Goal: Task Accomplishment & Management: Use online tool/utility

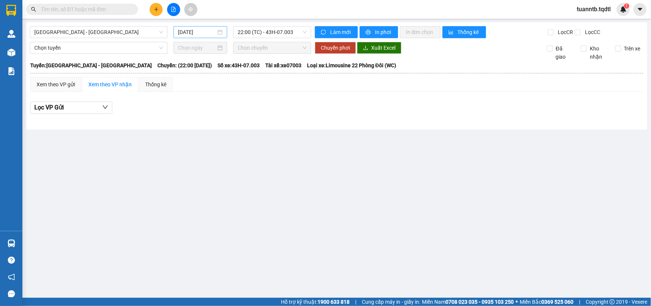
click at [199, 28] on input "[DATE]" at bounding box center [197, 32] width 38 height 8
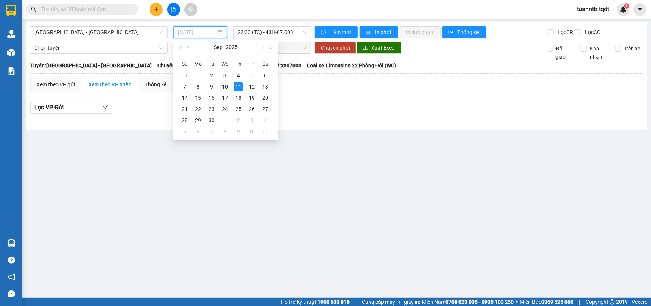
click at [224, 87] on div "10" at bounding box center [224, 86] width 9 height 9
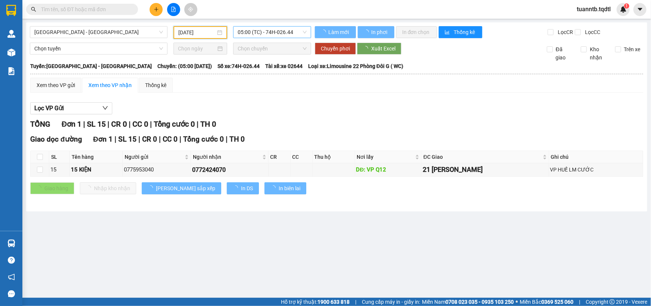
click at [276, 31] on span "05:00 (TC) - 74H-026.44" at bounding box center [272, 31] width 69 height 11
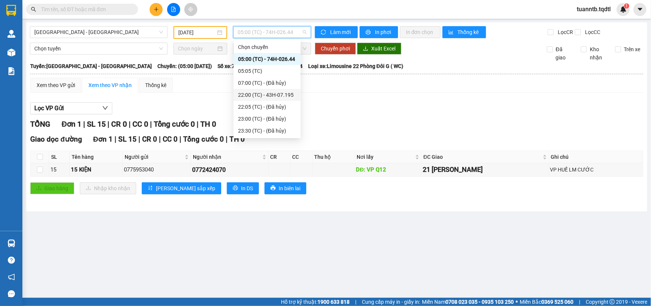
click at [290, 96] on div "22:00 (TC) - 43H-07.195" at bounding box center [267, 95] width 58 height 8
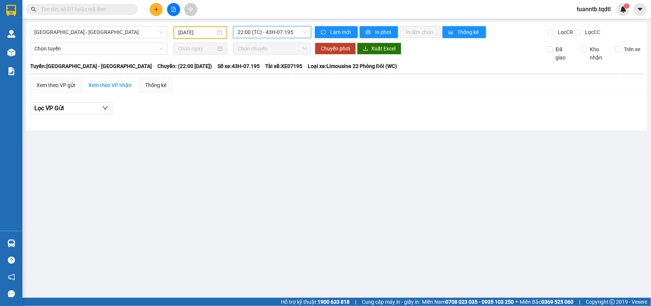
click at [272, 32] on span "22:00 (TC) - 43H-07.195" at bounding box center [272, 31] width 69 height 11
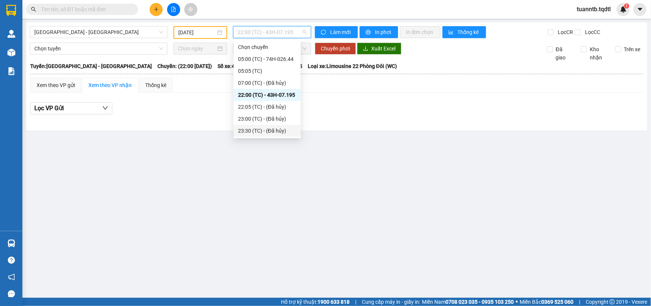
scroll to position [35, 0]
drag, startPoint x: 288, startPoint y: 128, endPoint x: 277, endPoint y: 131, distance: 10.8
click at [287, 128] on div "23:59 (TC) - 43H-173.24" at bounding box center [267, 131] width 58 height 8
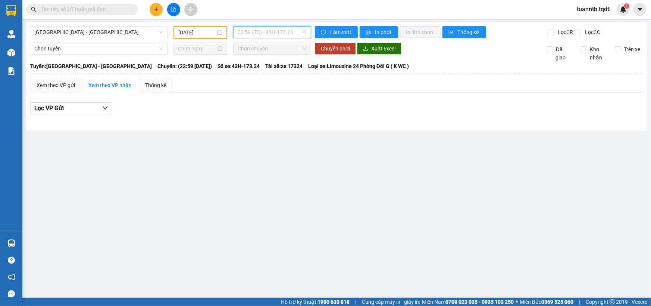
click at [279, 32] on span "23:59 (TC) - 43H-173.24" at bounding box center [272, 31] width 69 height 11
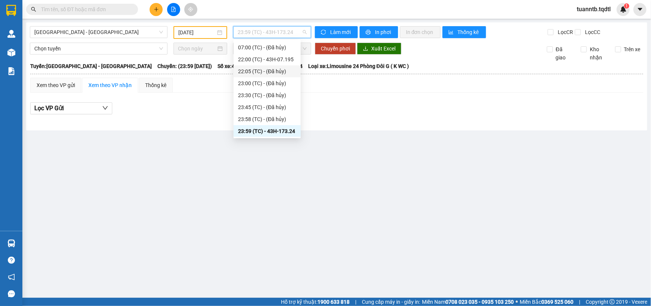
click at [194, 36] on input "[DATE]" at bounding box center [196, 32] width 37 height 8
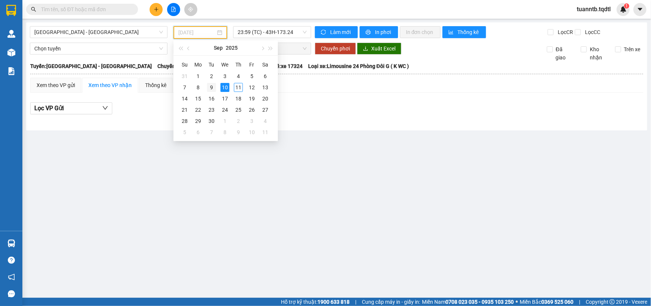
click at [214, 85] on div "9" at bounding box center [211, 87] width 9 height 9
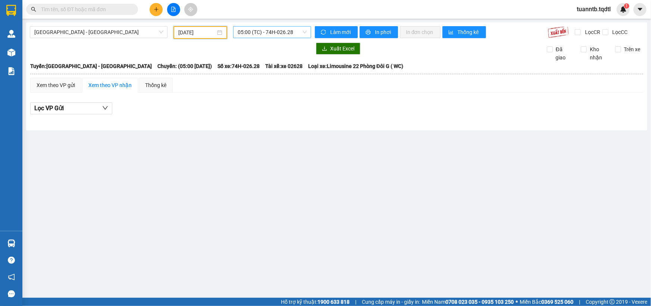
click at [298, 30] on span "05:00 (TC) - 74H-026.28" at bounding box center [272, 31] width 69 height 11
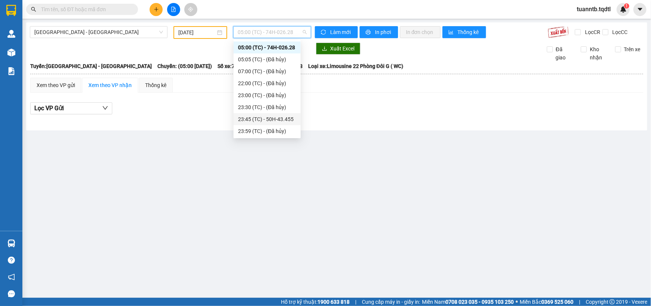
drag, startPoint x: 284, startPoint y: 118, endPoint x: 272, endPoint y: 123, distance: 13.2
click at [284, 117] on div "23:45 (TC) - 50H-43.455" at bounding box center [267, 119] width 58 height 8
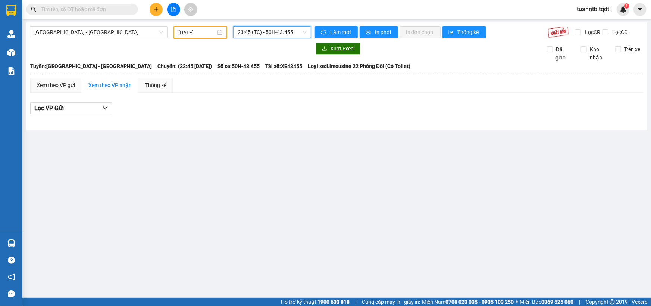
click at [256, 29] on span "23:45 (TC) - 50H-43.455" at bounding box center [272, 31] width 69 height 11
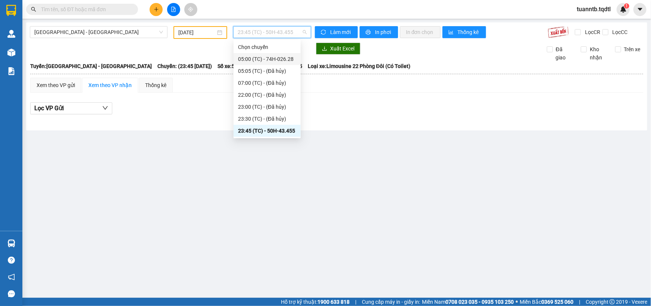
click at [185, 33] on input "[DATE]" at bounding box center [196, 32] width 37 height 8
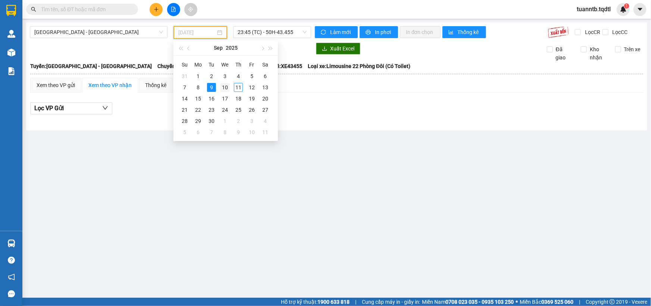
click at [222, 89] on td "10" at bounding box center [224, 87] width 13 height 11
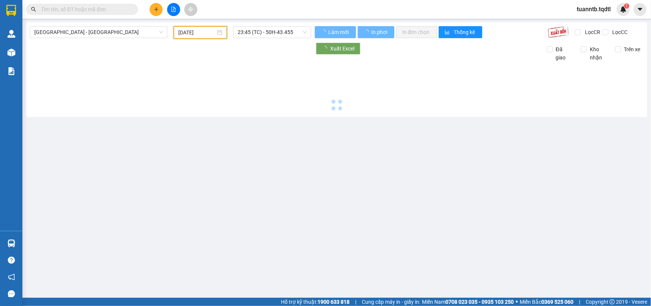
type input "[DATE]"
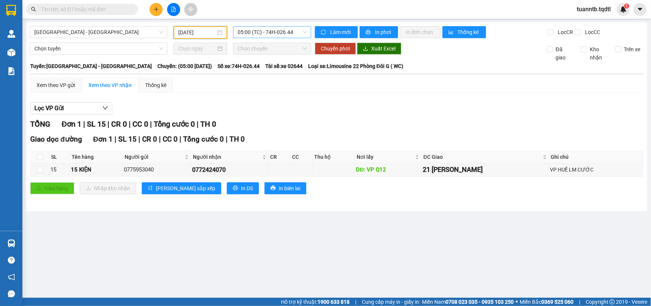
click at [275, 28] on span "05:00 (TC) - 74H-026.44" at bounding box center [272, 31] width 69 height 11
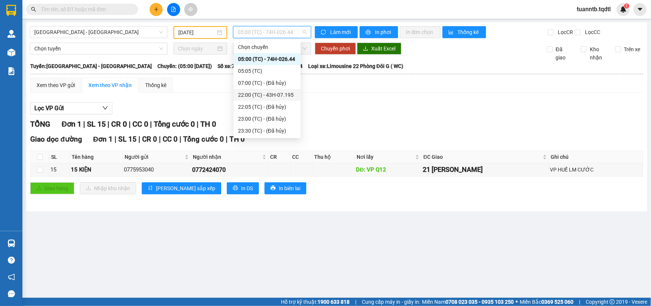
click at [286, 97] on div "22:00 (TC) - 43H-07.195" at bounding box center [267, 95] width 58 height 8
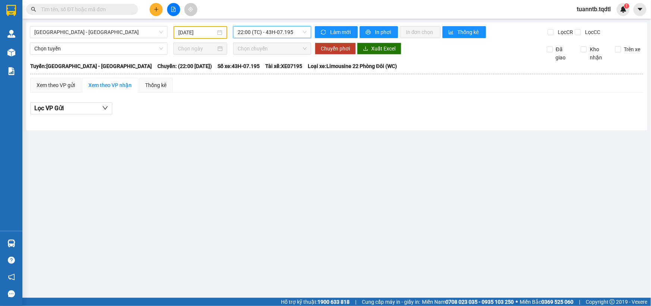
click at [298, 30] on span "22:00 (TC) - 43H-07.195" at bounding box center [272, 31] width 69 height 11
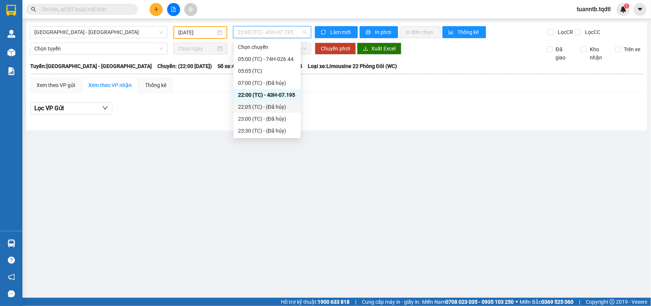
scroll to position [35, 0]
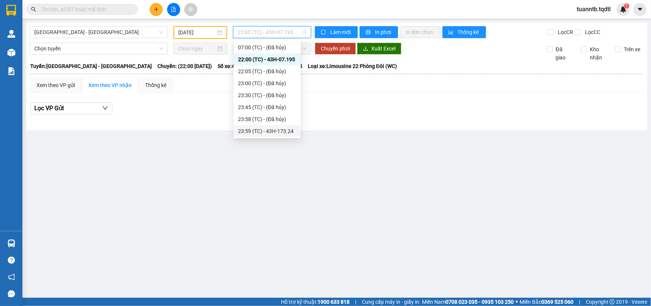
click at [290, 127] on div "23:59 (TC) - 43H-173.24" at bounding box center [267, 131] width 58 height 8
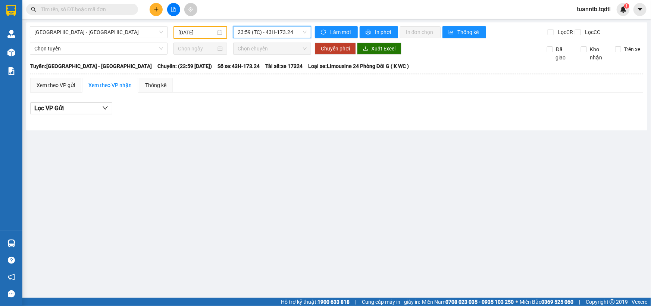
drag, startPoint x: 294, startPoint y: 122, endPoint x: 290, endPoint y: 30, distance: 92.3
click at [290, 30] on span "23:59 (TC) - 43H-173.24" at bounding box center [272, 31] width 69 height 11
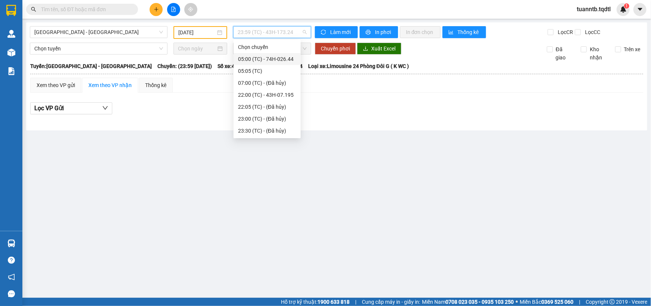
click at [224, 236] on main "[GEOGRAPHIC_DATA] - [GEOGRAPHIC_DATA] [DATE] 23:59 (TC) - 43H-173.24 Làm mới In…" at bounding box center [325, 148] width 651 height 297
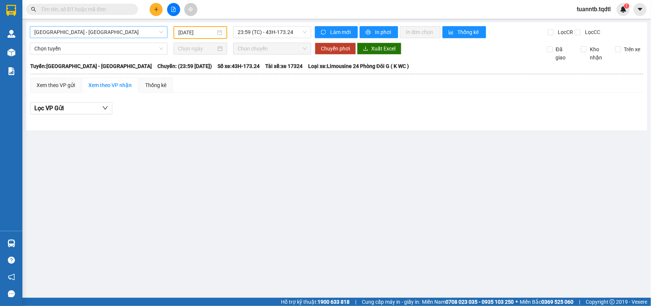
click at [148, 30] on span "[GEOGRAPHIC_DATA] - [GEOGRAPHIC_DATA]" at bounding box center [98, 31] width 129 height 11
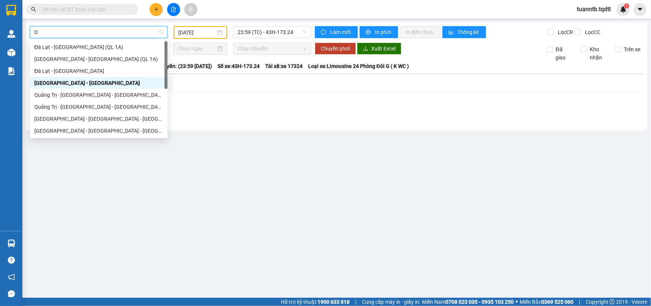
type input "DA"
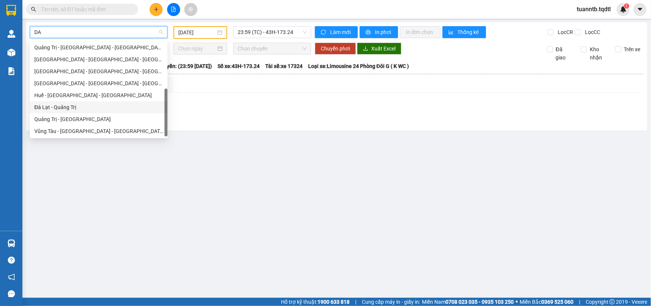
click at [74, 111] on div "Đà Lạt - Quảng Trị" at bounding box center [98, 107] width 129 height 8
type input "[DATE]"
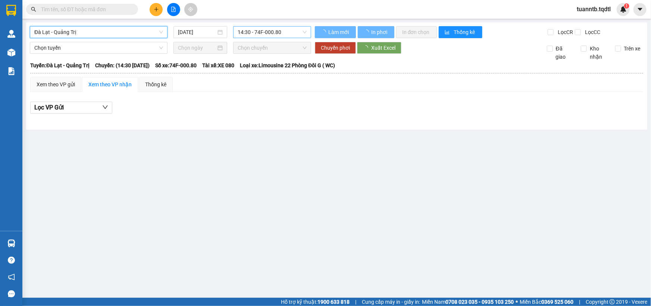
click at [258, 29] on span "14:30 - 74F-000.80" at bounding box center [272, 31] width 69 height 11
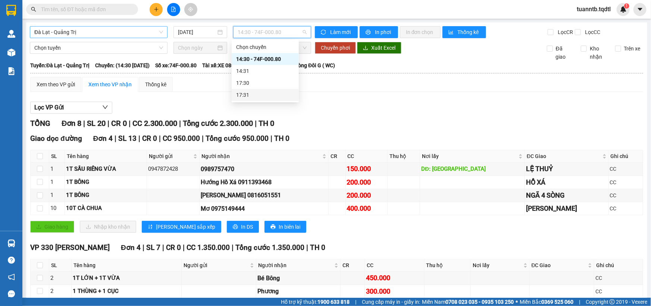
scroll to position [34, 0]
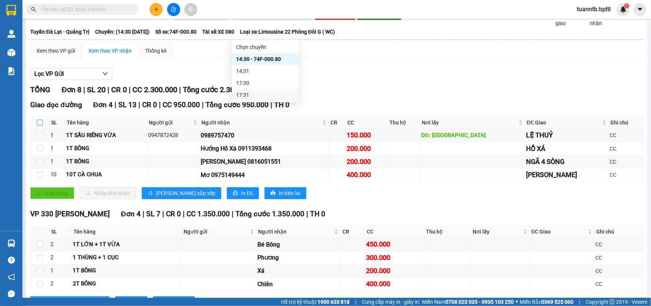
click at [41, 120] on input "checkbox" at bounding box center [40, 122] width 6 height 6
checkbox input "true"
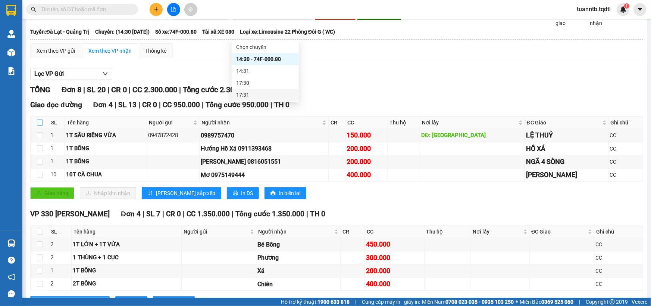
checkbox input "true"
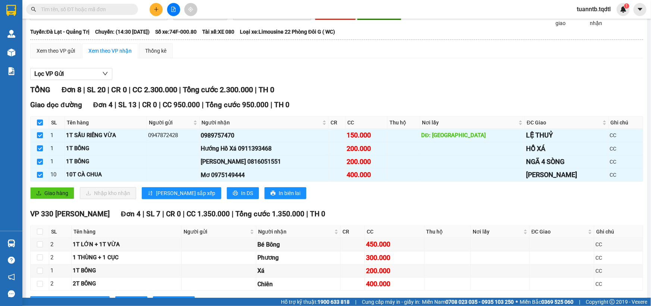
scroll to position [64, 0]
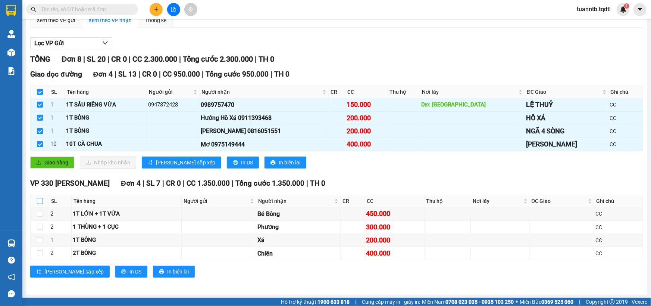
click at [40, 201] on input "checkbox" at bounding box center [40, 201] width 6 height 6
checkbox input "true"
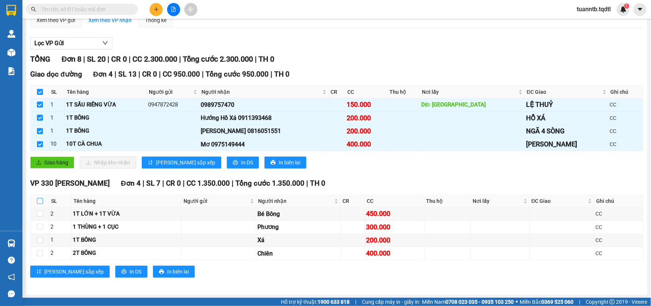
checkbox input "true"
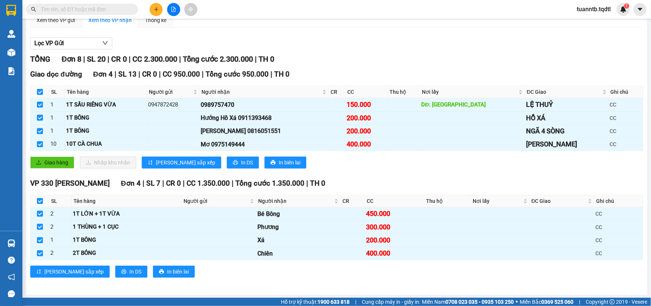
scroll to position [0, 0]
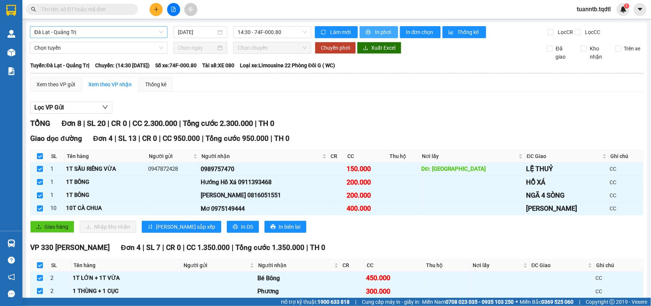
click at [379, 28] on span "In phơi" at bounding box center [383, 32] width 17 height 8
click at [375, 35] on span "In phơi" at bounding box center [383, 32] width 17 height 8
